Goal: Information Seeking & Learning: Learn about a topic

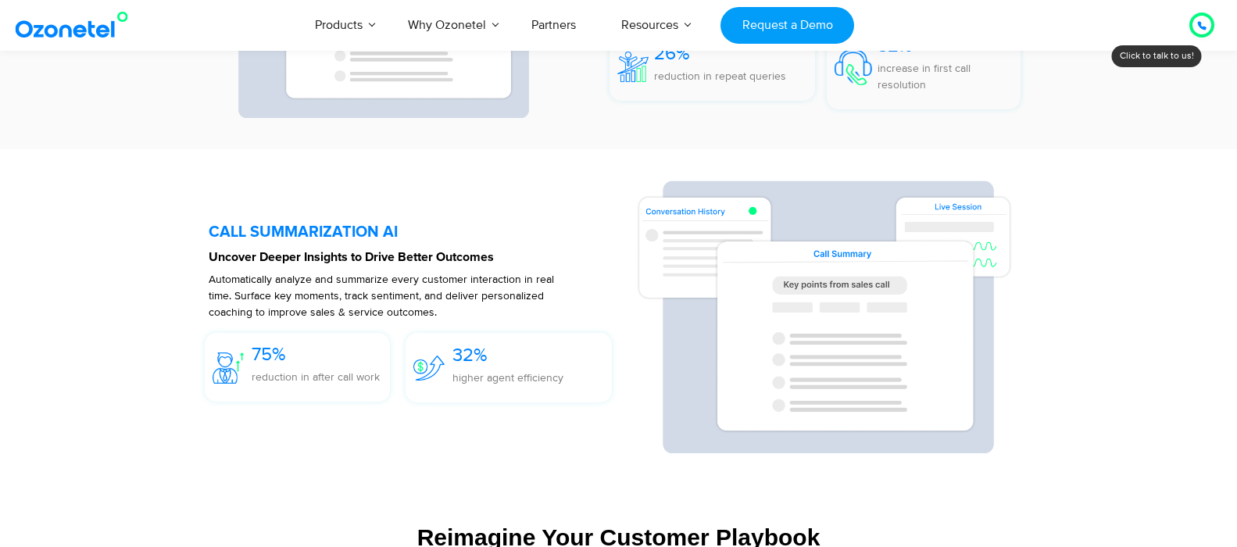
scroll to position [3538, 0]
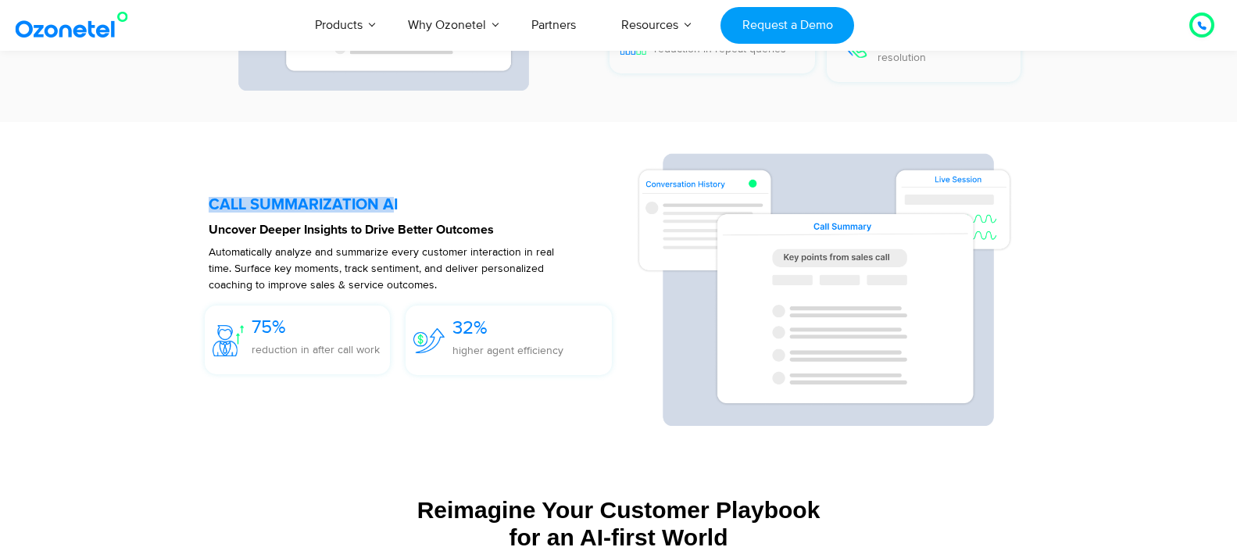
drag, startPoint x: 211, startPoint y: 202, endPoint x: 389, endPoint y: 209, distance: 178.3
click at [389, 209] on h5 "CALL SUMMARIZATION AI" at bounding box center [415, 205] width 412 height 16
click at [374, 208] on h5 "CALL SUMMARIZATION AI" at bounding box center [415, 205] width 412 height 16
click at [377, 204] on h5 "CALL SUMMARIZATION AI" at bounding box center [415, 205] width 412 height 16
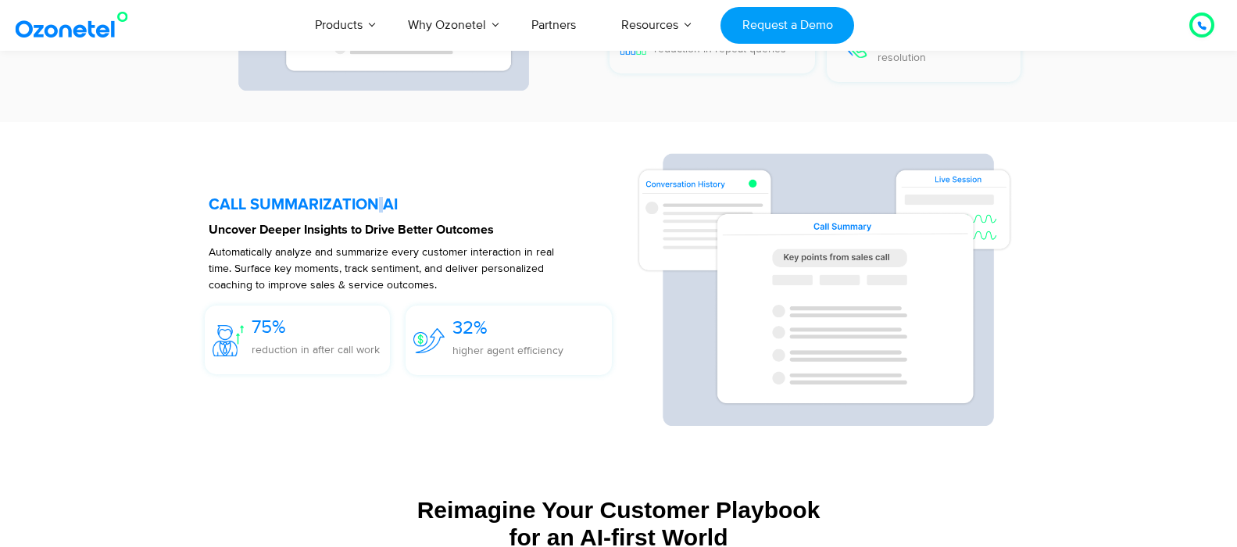
click at [377, 204] on h5 "CALL SUMMARIZATION AI" at bounding box center [415, 205] width 412 height 16
click at [282, 328] on span "75%" at bounding box center [269, 327] width 34 height 23
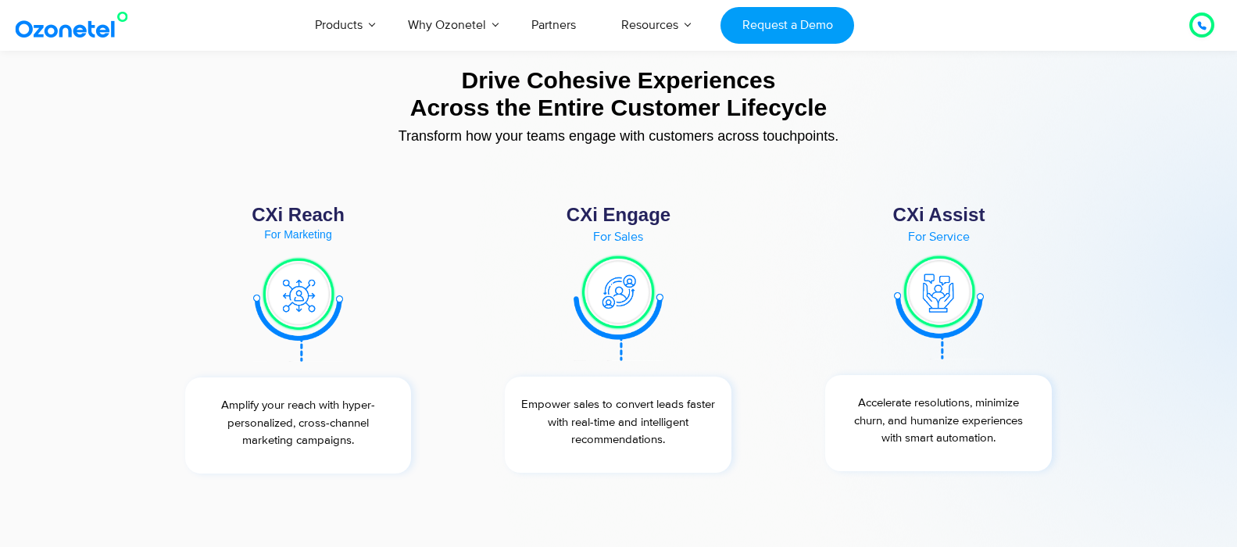
scroll to position [5727, 0]
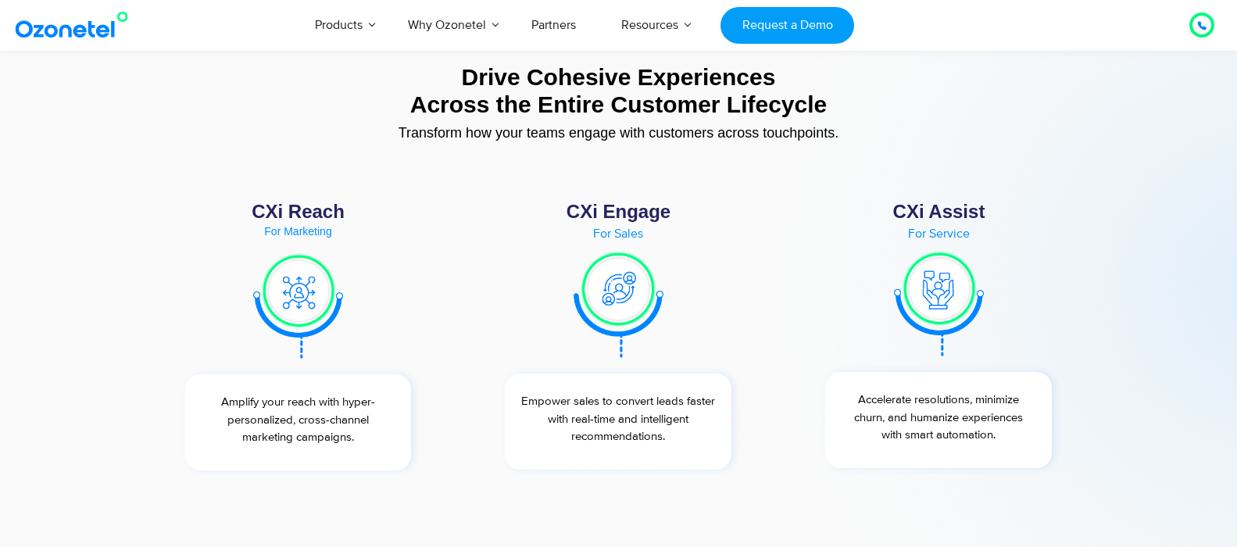
click at [628, 284] on img at bounding box center [619, 304] width 90 height 108
click at [619, 235] on div "For Sales" at bounding box center [618, 233] width 258 height 13
click at [935, 238] on div "For Service" at bounding box center [939, 233] width 258 height 13
drag, startPoint x: 938, startPoint y: 253, endPoint x: 933, endPoint y: 231, distance: 23.1
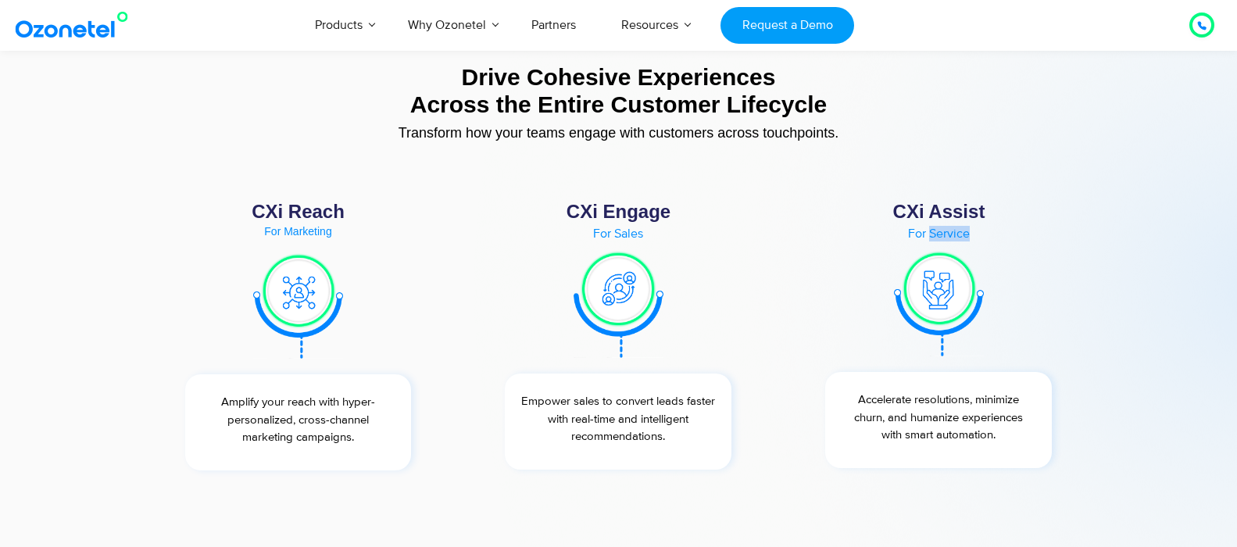
click at [938, 253] on img at bounding box center [939, 303] width 90 height 106
click at [924, 195] on div "CXi Assist For Service Accelerate resolutions, minimize churn, and humanize exp…" at bounding box center [939, 336] width 274 height 283
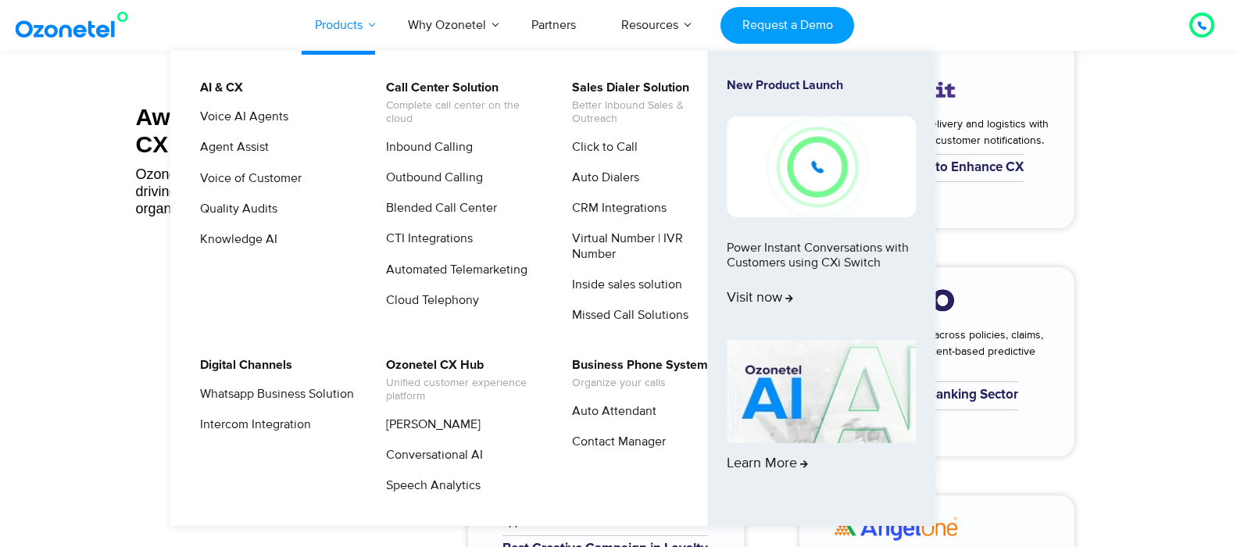
scroll to position [6039, 0]
